Goal: Check status: Check status

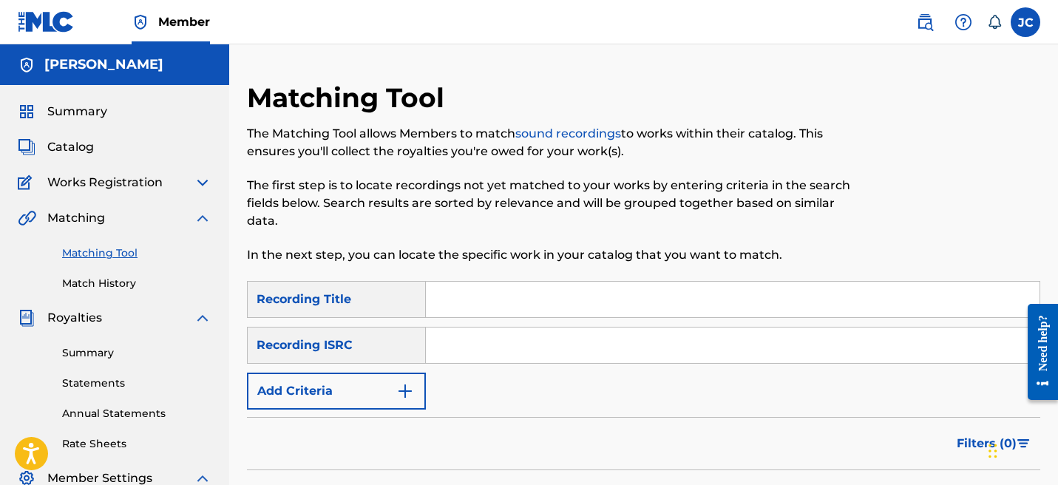
click at [85, 147] on span "Catalog" at bounding box center [70, 147] width 47 height 18
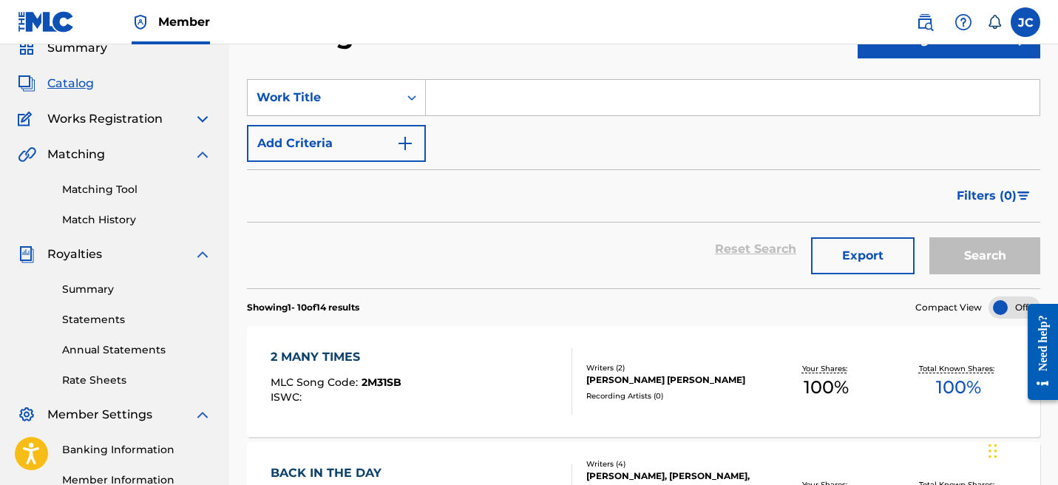
scroll to position [61, 0]
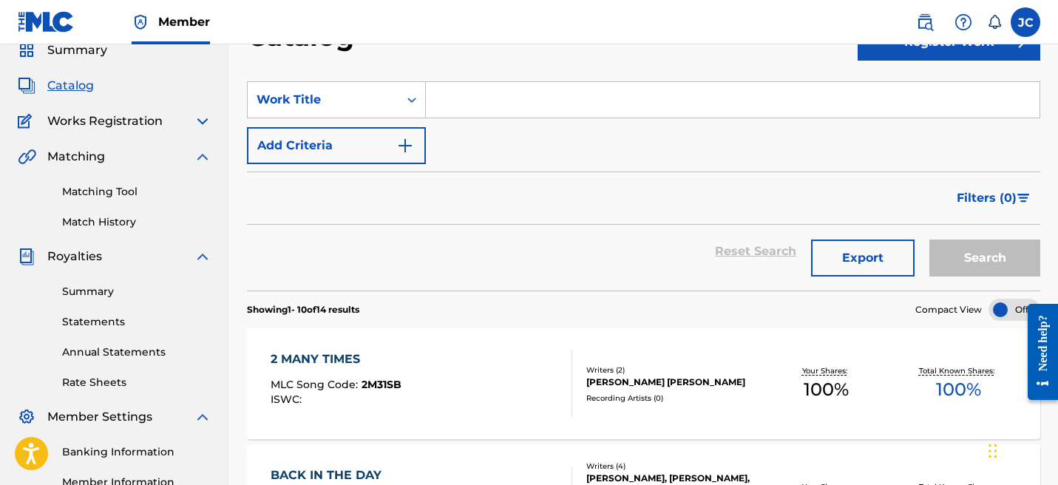
click at [198, 113] on img at bounding box center [203, 121] width 18 height 18
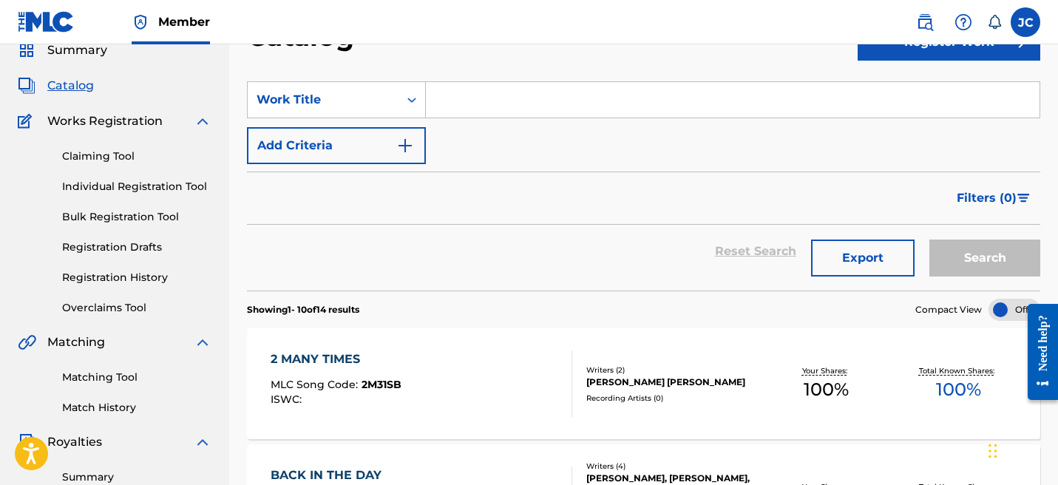
click at [145, 266] on div "Claiming Tool Individual Registration Tool Bulk Registration Tool Registration …" at bounding box center [115, 223] width 194 height 186
click at [145, 268] on div "Claiming Tool Individual Registration Tool Bulk Registration Tool Registration …" at bounding box center [115, 223] width 194 height 186
click at [145, 275] on link "Registration History" at bounding box center [136, 278] width 149 height 16
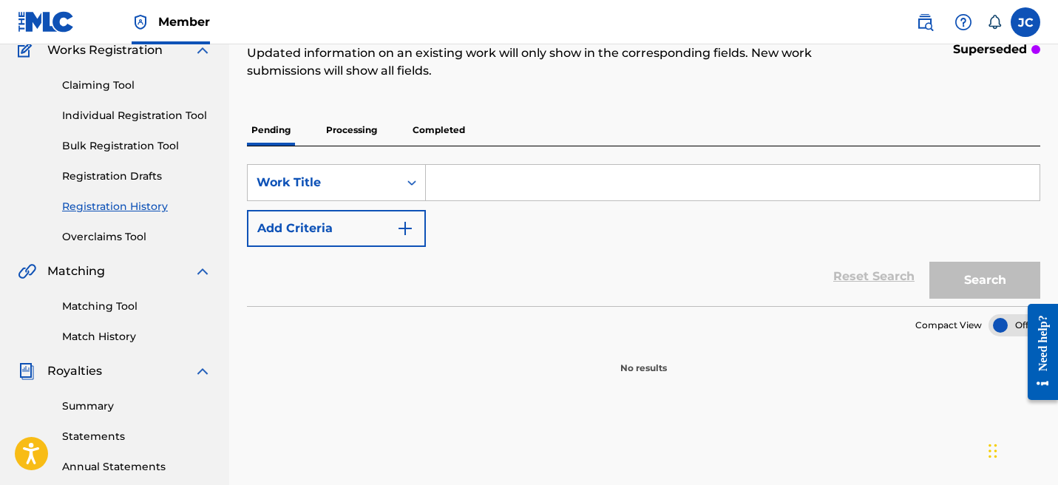
scroll to position [141, 0]
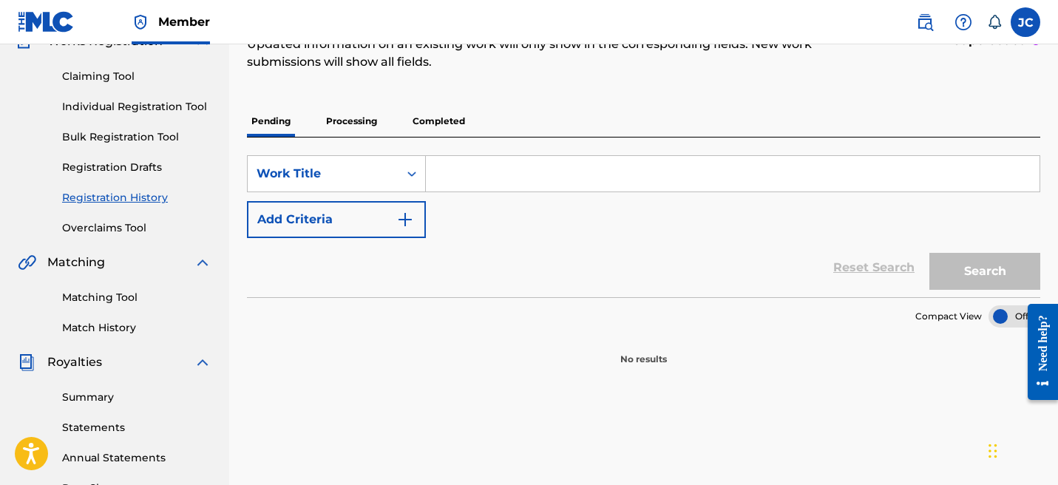
click at [355, 130] on p "Processing" at bounding box center [352, 121] width 60 height 31
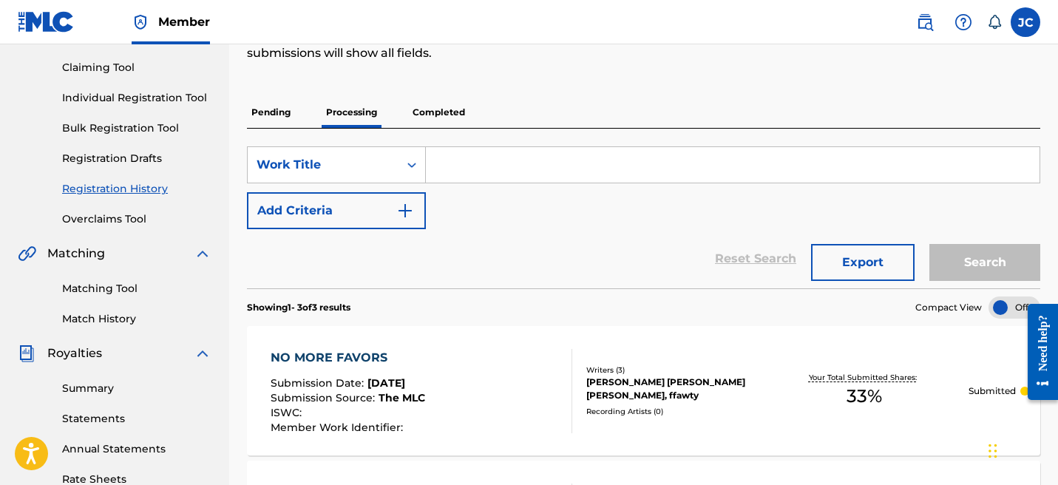
scroll to position [99, 0]
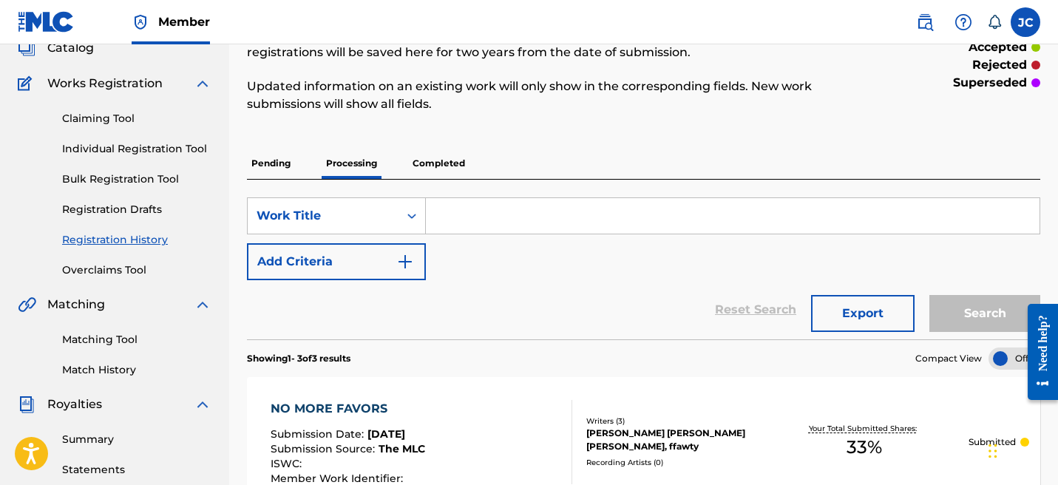
click at [439, 174] on p "Completed" at bounding box center [438, 163] width 61 height 31
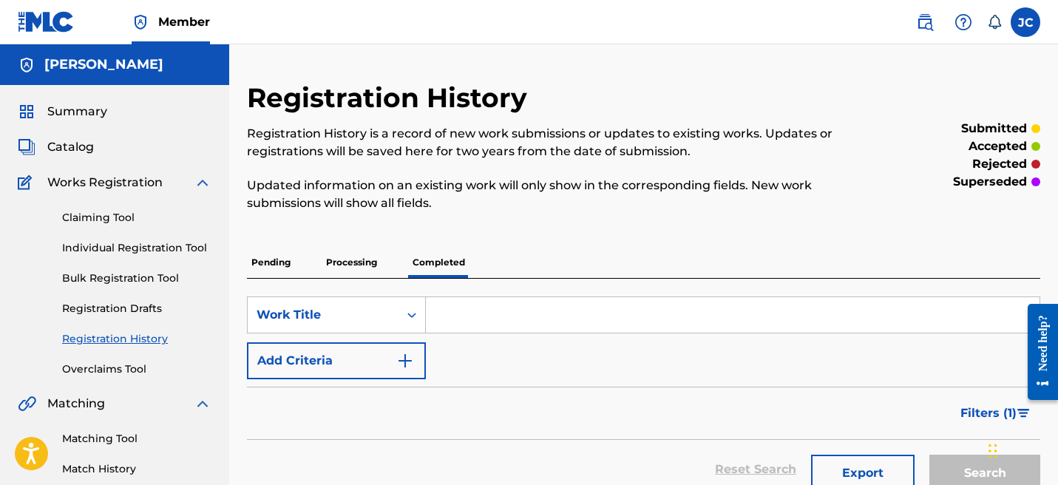
click at [75, 110] on span "Summary" at bounding box center [77, 112] width 60 height 18
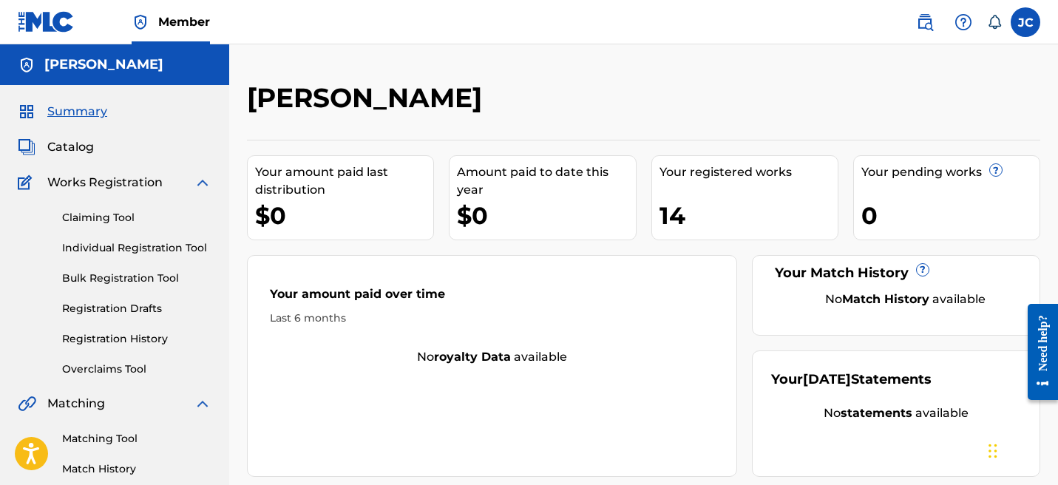
click at [110, 224] on link "Claiming Tool" at bounding box center [136, 218] width 149 height 16
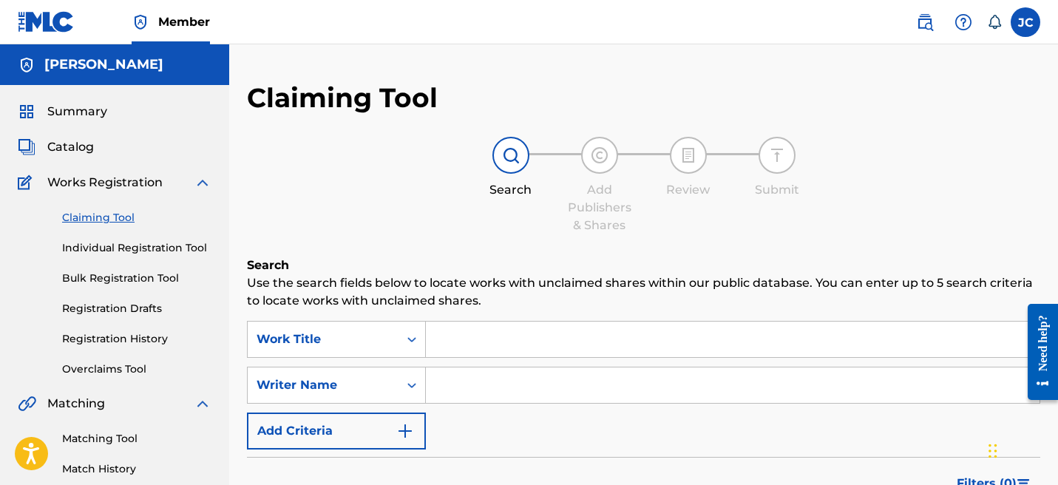
click at [476, 326] on input "Search Form" at bounding box center [733, 339] width 614 height 35
type input "sdvsv"
click at [480, 384] on input "Search Form" at bounding box center [733, 384] width 614 height 35
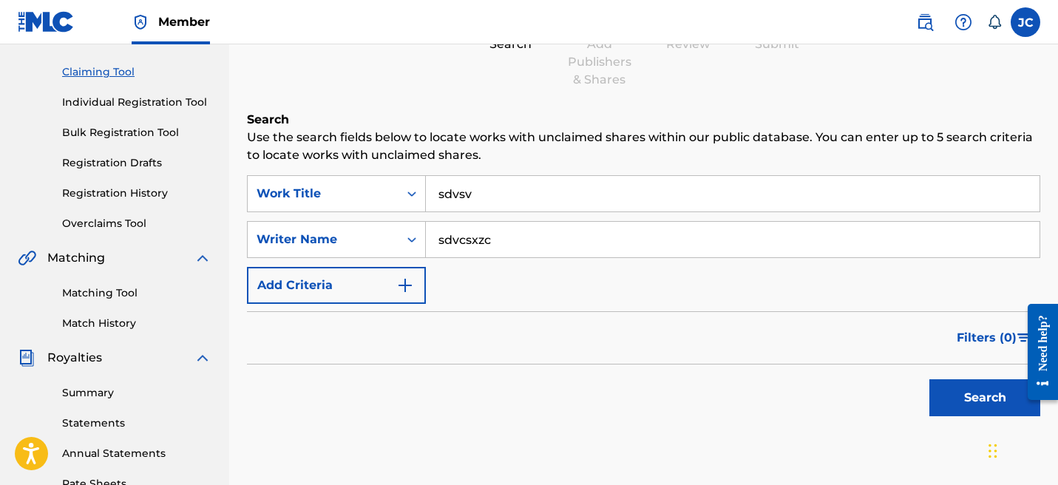
scroll to position [152, 0]
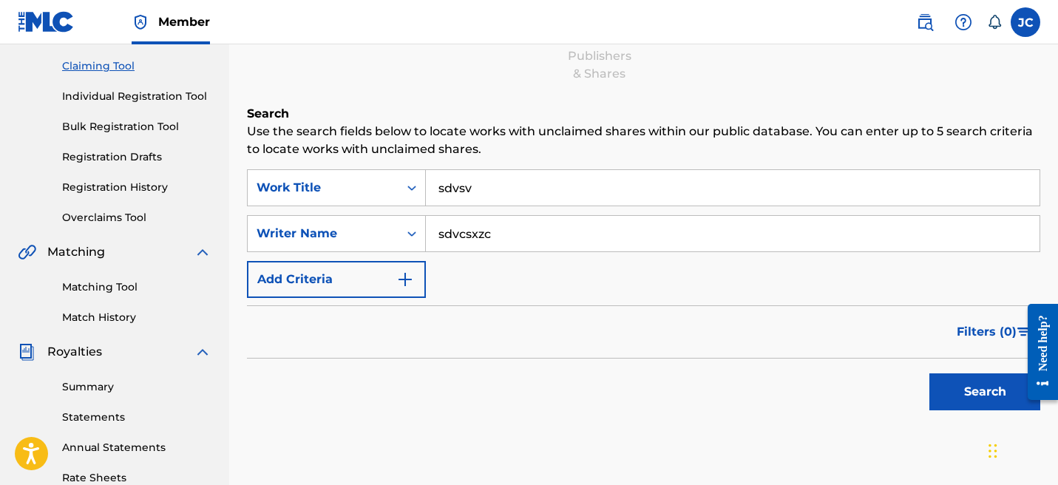
type input "sdvcsxzc"
click at [941, 390] on button "Search" at bounding box center [984, 391] width 111 height 37
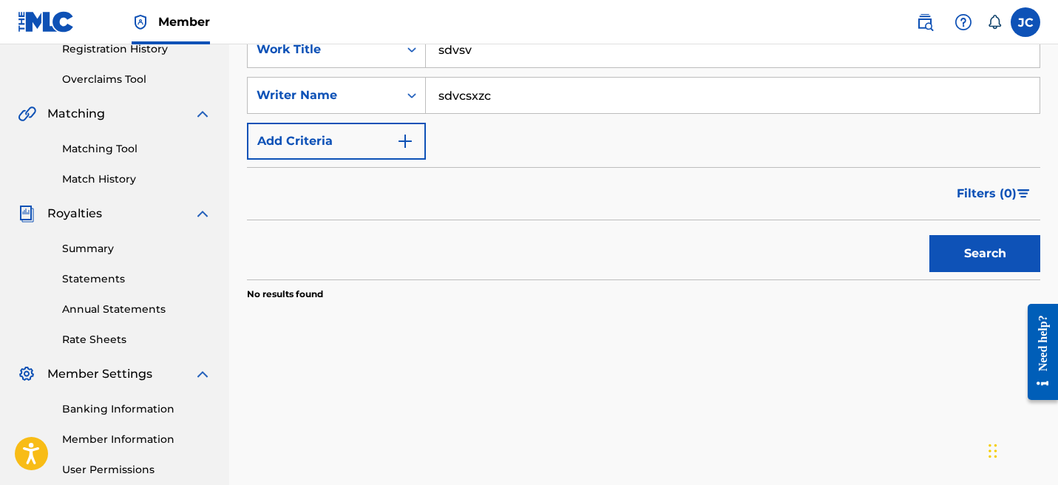
scroll to position [260, 0]
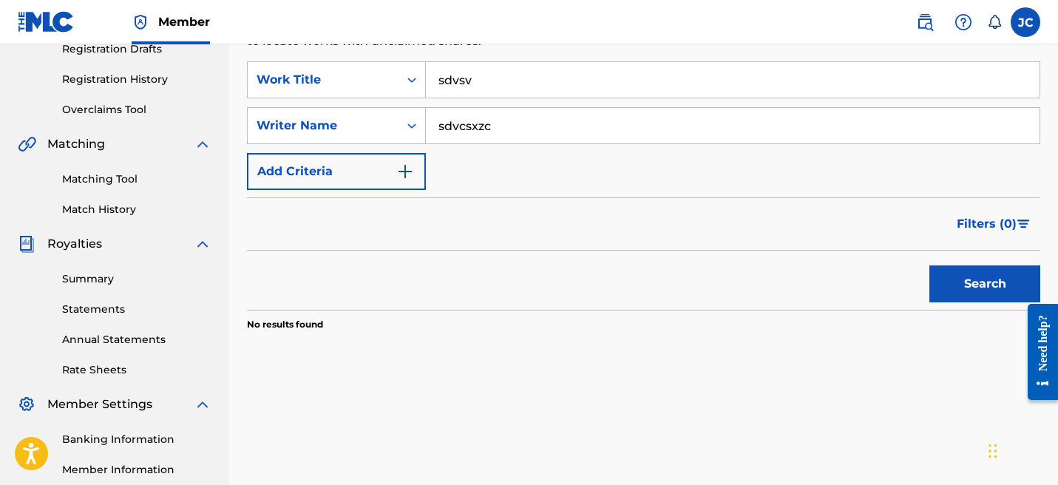
click at [140, 79] on link "Registration History" at bounding box center [136, 80] width 149 height 16
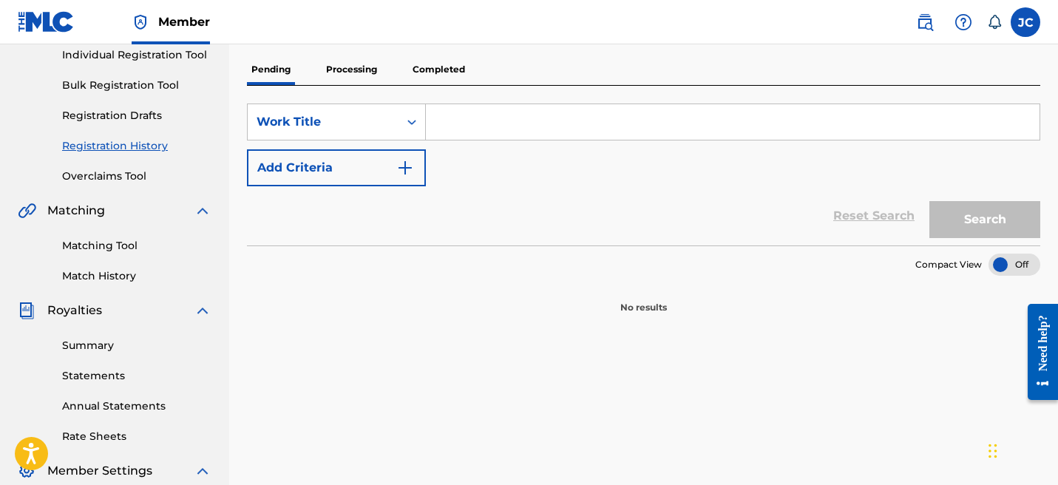
scroll to position [89, 0]
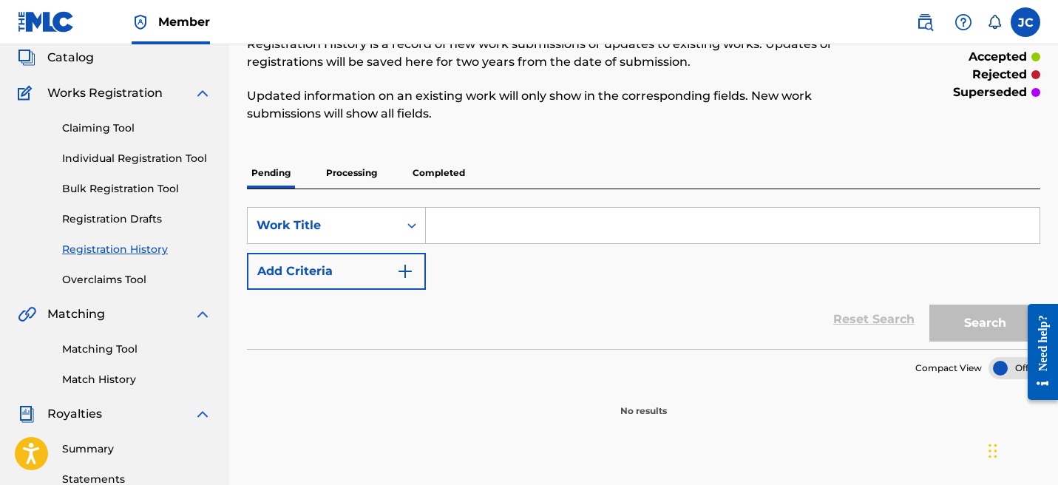
click at [445, 169] on p "Completed" at bounding box center [438, 172] width 61 height 31
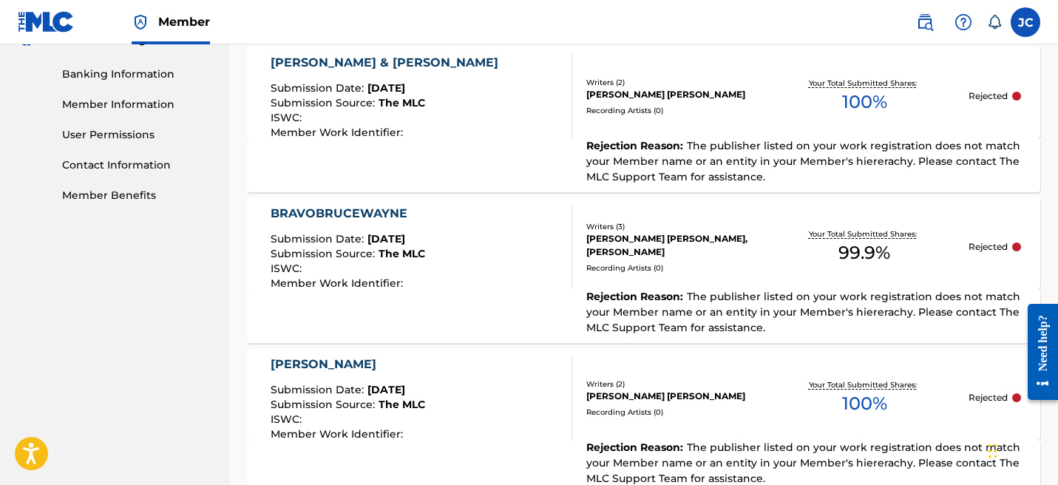
scroll to position [620, 0]
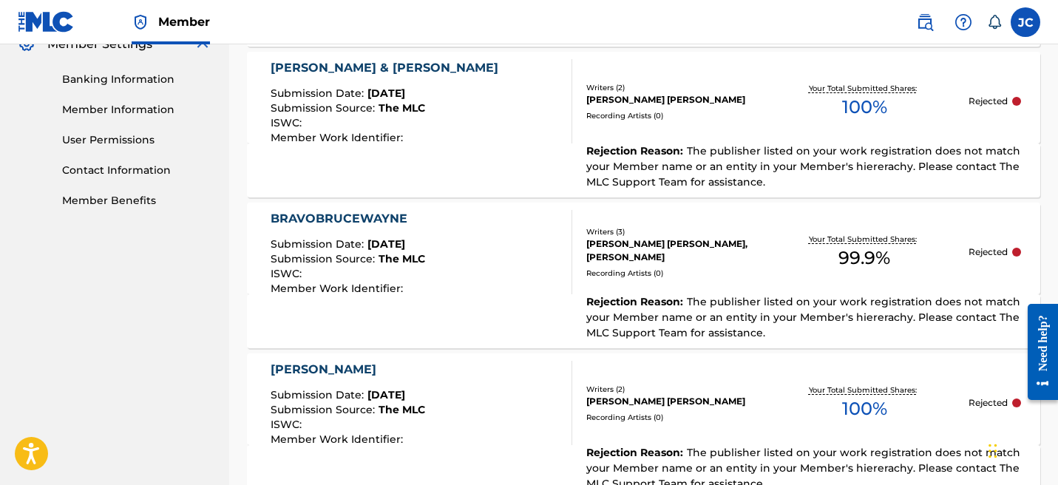
click at [476, 226] on div "BRAVOBRUCEWAYNE Submission Date : Aug 18, 2025 Submission Source : The MLC ISWC…" at bounding box center [422, 252] width 302 height 84
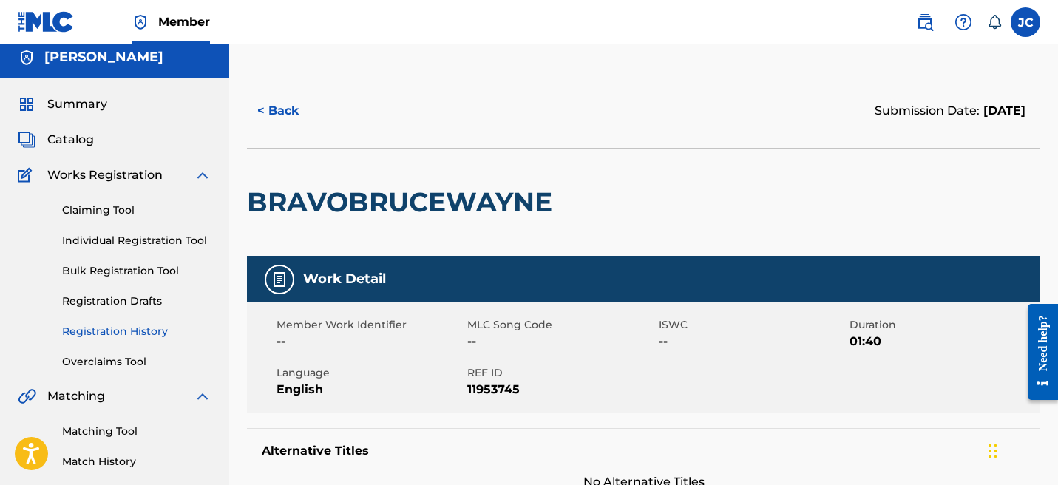
scroll to position [6, 0]
